Goal: Task Accomplishment & Management: Complete application form

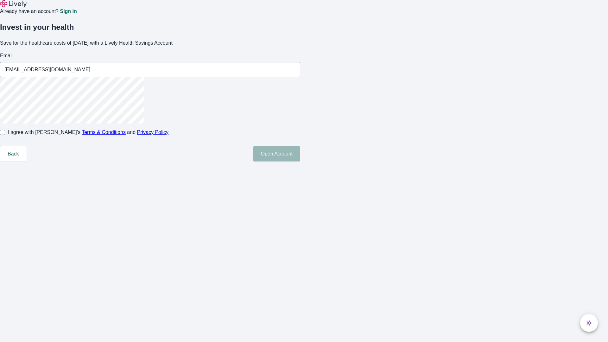
click at [5, 135] on input "I agree with Lively’s Terms & Conditions and Privacy Policy" at bounding box center [2, 132] width 5 height 5
checkbox input "true"
click at [300, 162] on button "Open Account" at bounding box center [276, 153] width 47 height 15
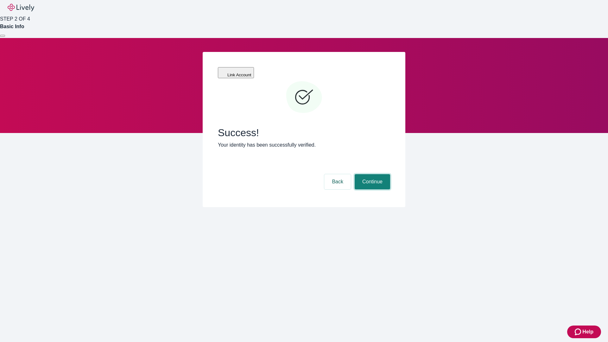
click at [372, 174] on button "Continue" at bounding box center [372, 181] width 35 height 15
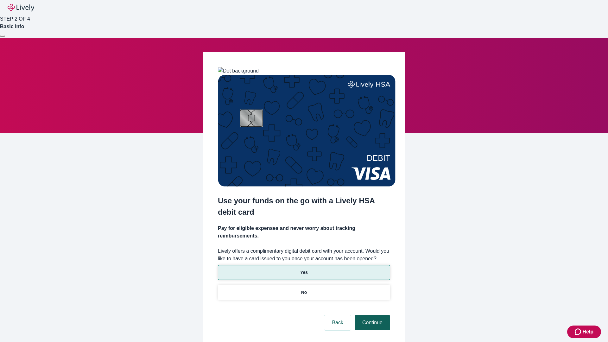
click at [304, 269] on p "Yes" at bounding box center [304, 272] width 8 height 7
click at [372, 315] on button "Continue" at bounding box center [372, 322] width 35 height 15
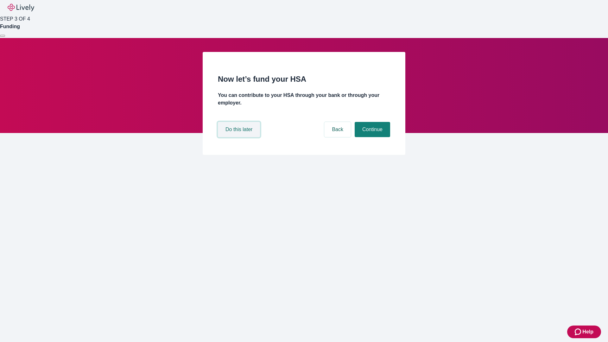
click at [240, 137] on button "Do this later" at bounding box center [239, 129] width 42 height 15
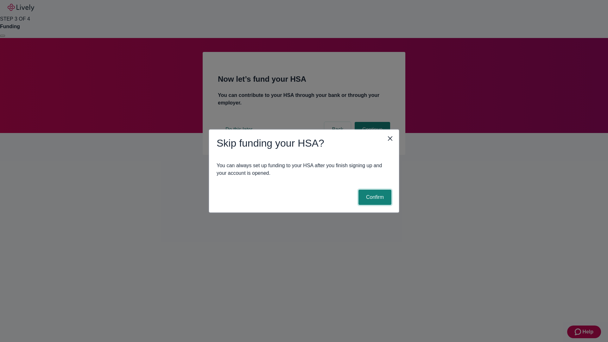
click at [374, 197] on button "Confirm" at bounding box center [375, 197] width 33 height 15
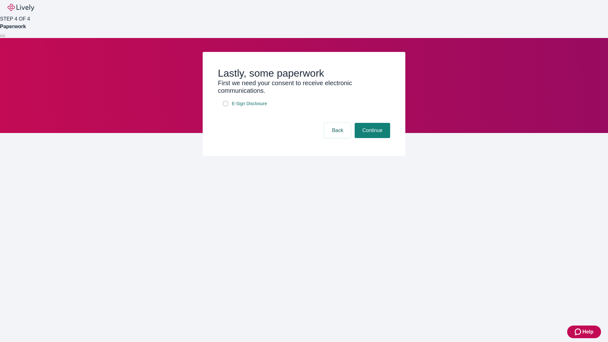
click at [226, 106] on input "E-Sign Disclosure" at bounding box center [225, 103] width 5 height 5
checkbox input "true"
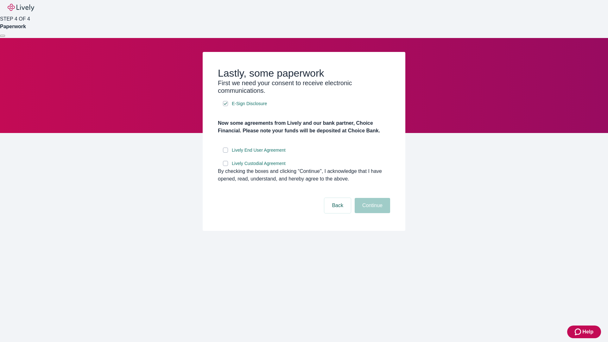
click at [226, 153] on input "Lively End User Agreement" at bounding box center [225, 150] width 5 height 5
checkbox input "true"
click at [226, 166] on input "Lively Custodial Agreement" at bounding box center [225, 163] width 5 height 5
checkbox input "true"
click at [372, 213] on button "Continue" at bounding box center [372, 205] width 35 height 15
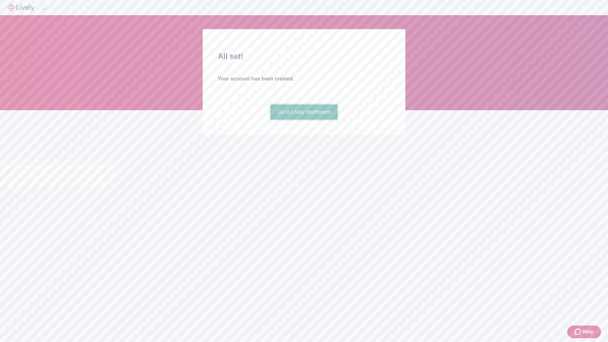
click at [304, 120] on link "Go to Lively dashboard" at bounding box center [304, 112] width 67 height 15
